Goal: Task Accomplishment & Management: Complete application form

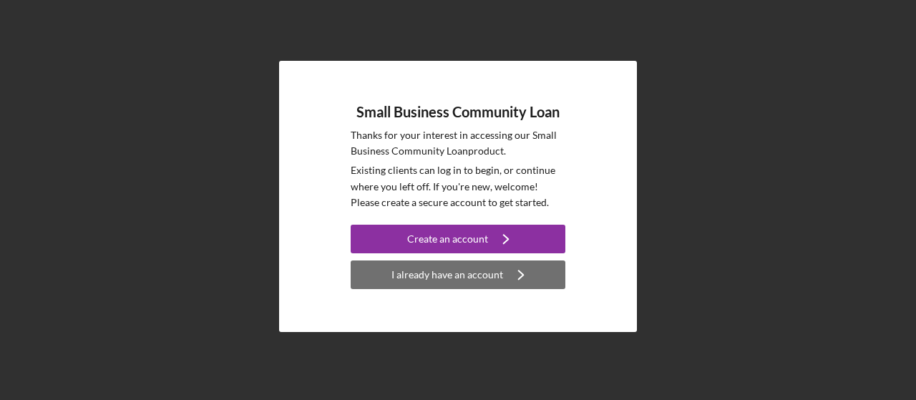
click at [458, 284] on div "I already have an account" at bounding box center [447, 274] width 112 height 29
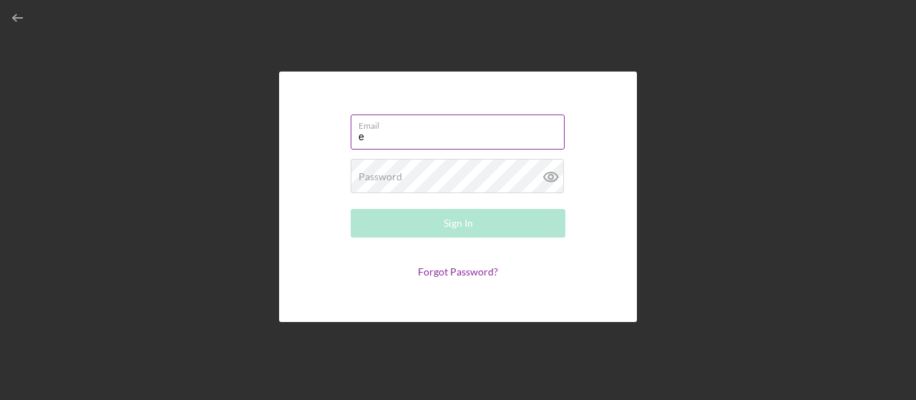
type input "[EMAIL_ADDRESS][DOMAIN_NAME]"
click at [457, 173] on div "Password Required" at bounding box center [458, 177] width 215 height 36
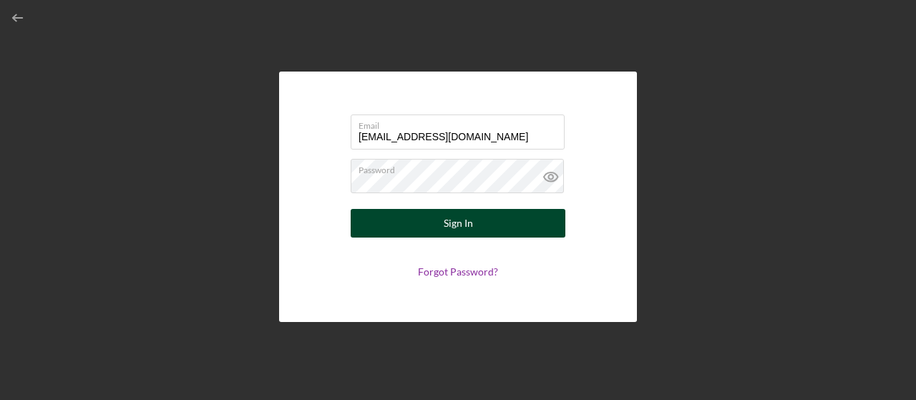
click at [474, 217] on button "Sign In" at bounding box center [458, 223] width 215 height 29
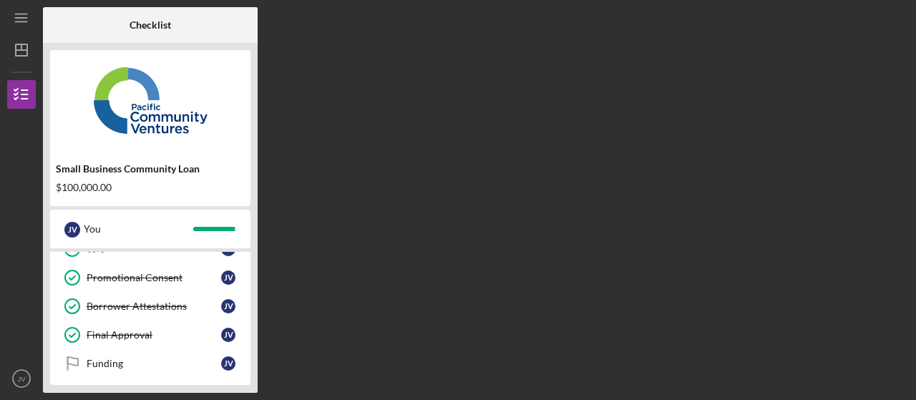
scroll to position [288, 0]
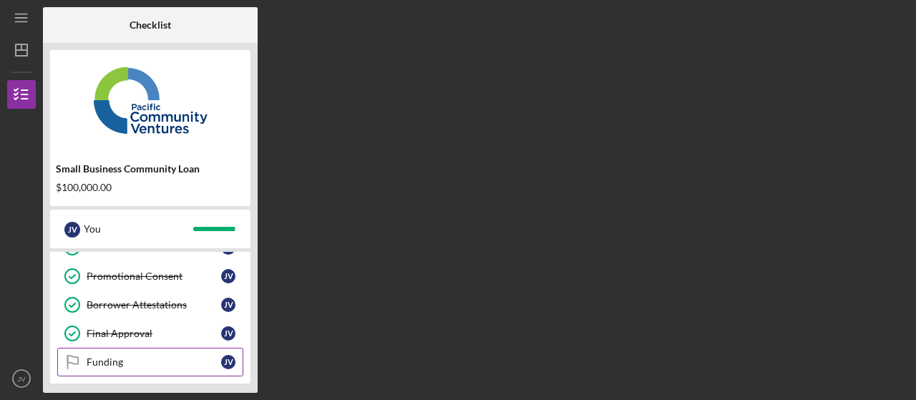
click at [113, 356] on div "Funding" at bounding box center [154, 361] width 135 height 11
